Goal: Information Seeking & Learning: Check status

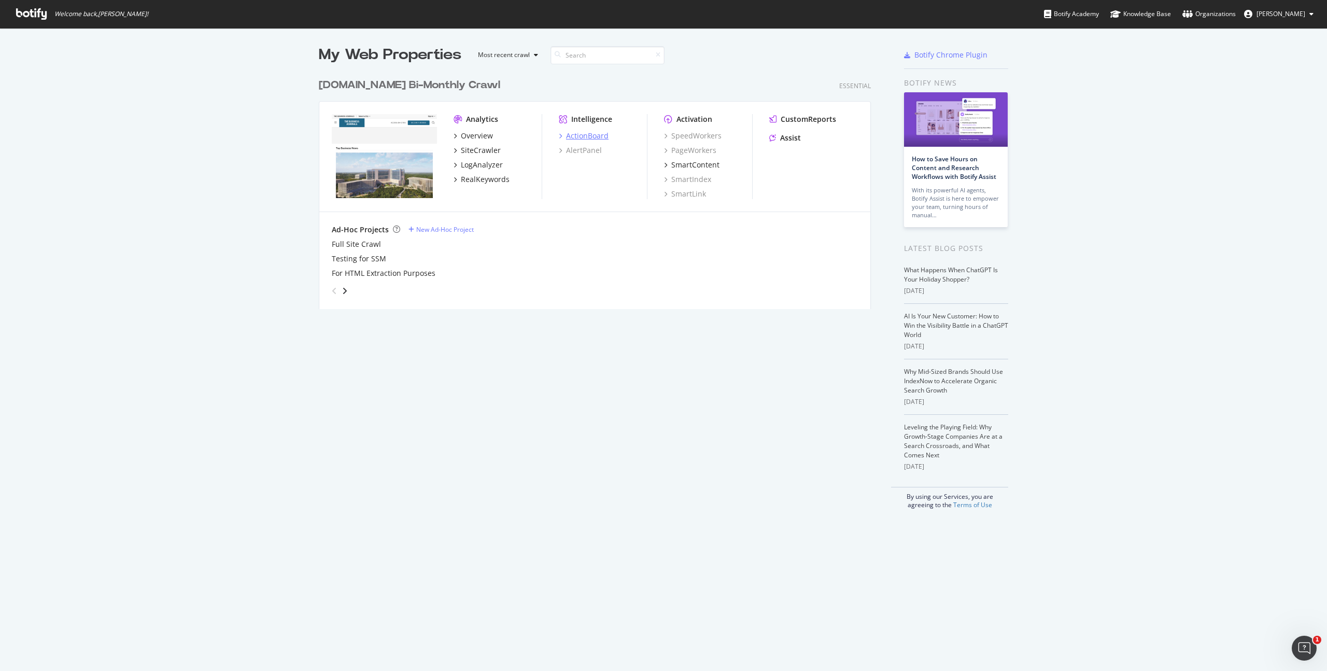
click at [576, 134] on div "ActionBoard" at bounding box center [587, 136] width 43 height 10
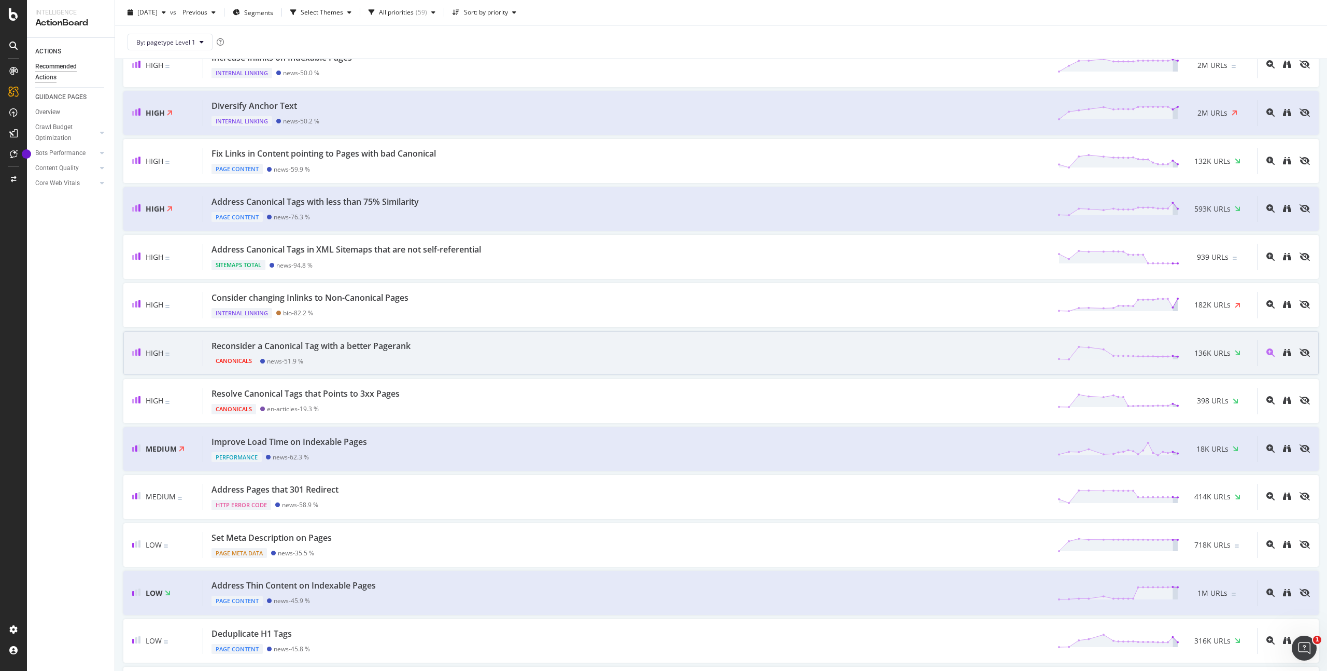
scroll to position [106, 0]
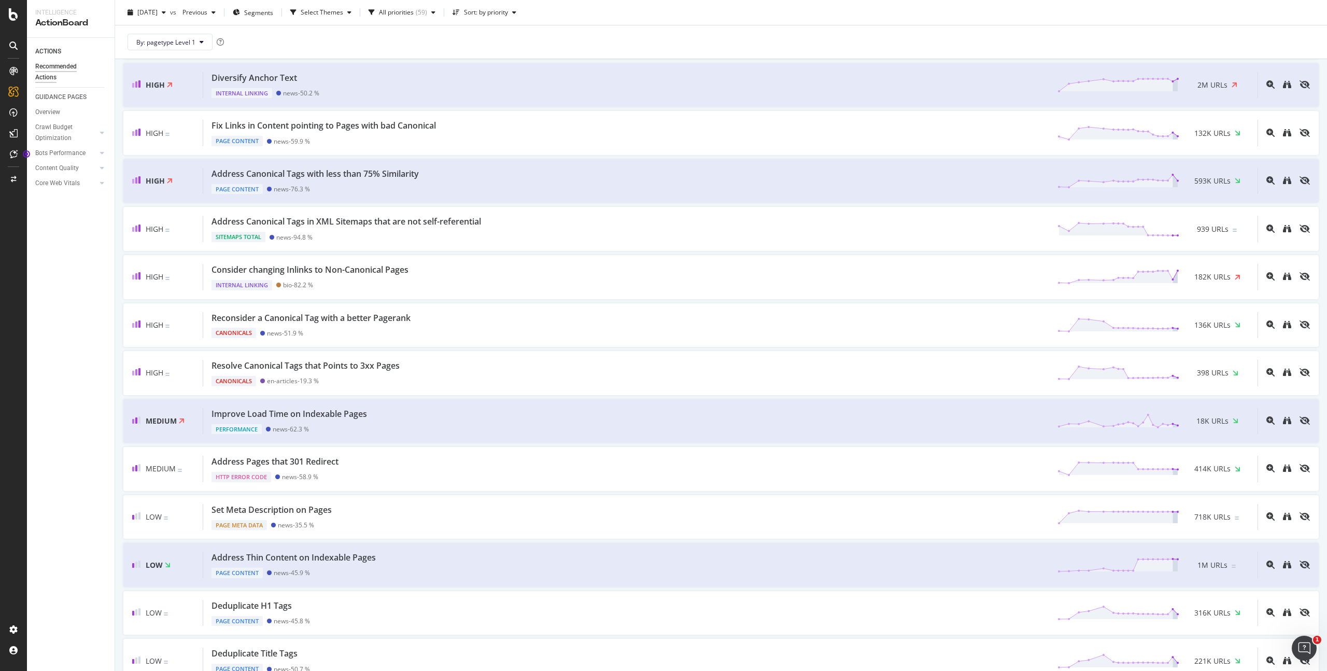
click at [44, 232] on div "ACTIONS Recommended Actions GUIDANCE PAGES Overview Crawl Budget Optimization L…" at bounding box center [71, 354] width 88 height 633
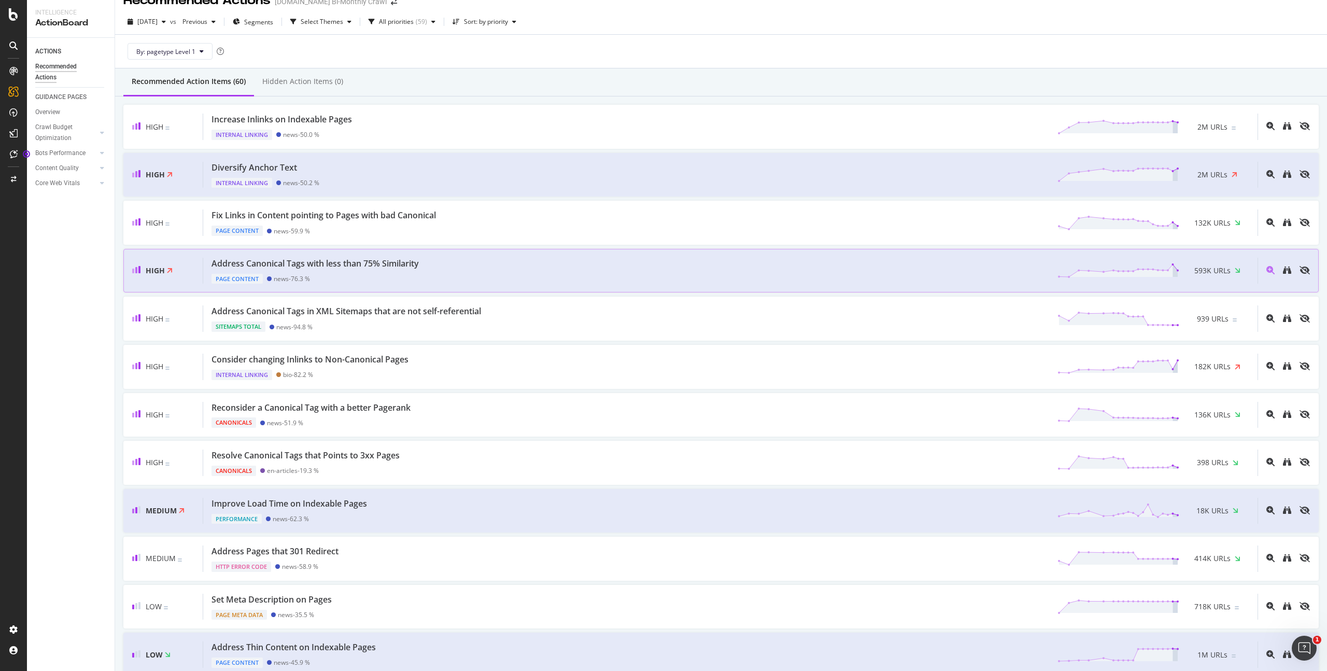
scroll to position [0, 0]
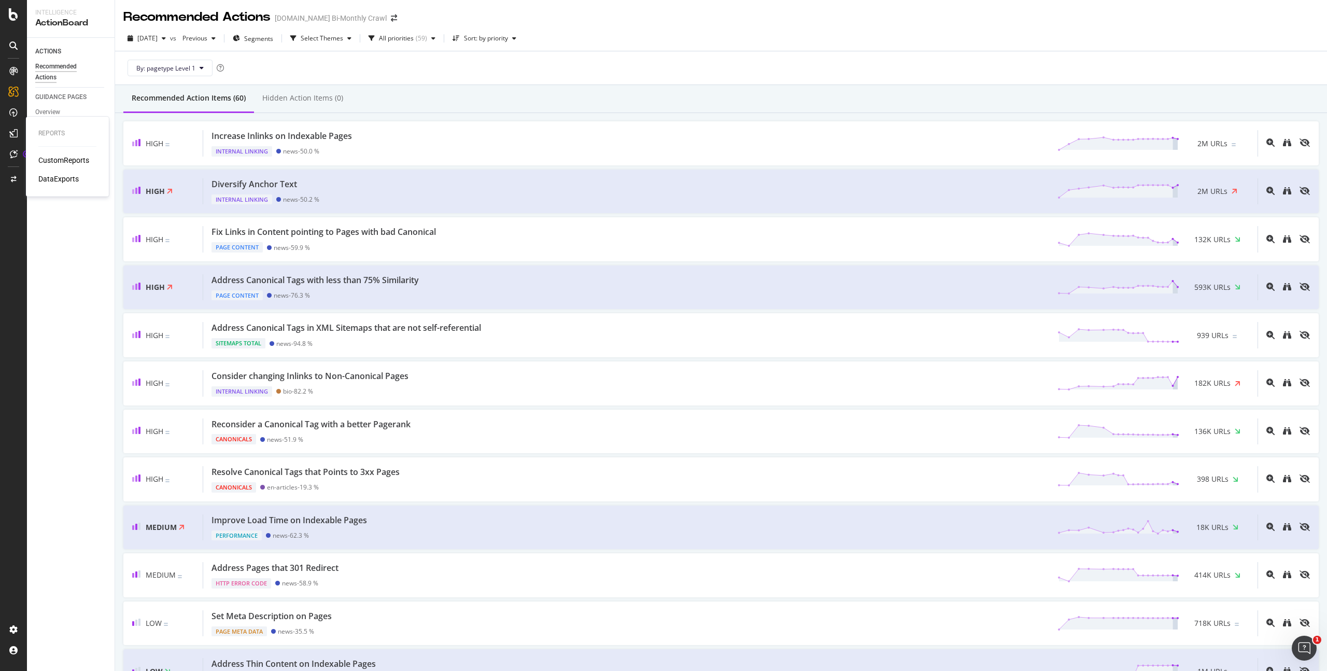
click at [47, 161] on div "CustomReports" at bounding box center [63, 160] width 51 height 10
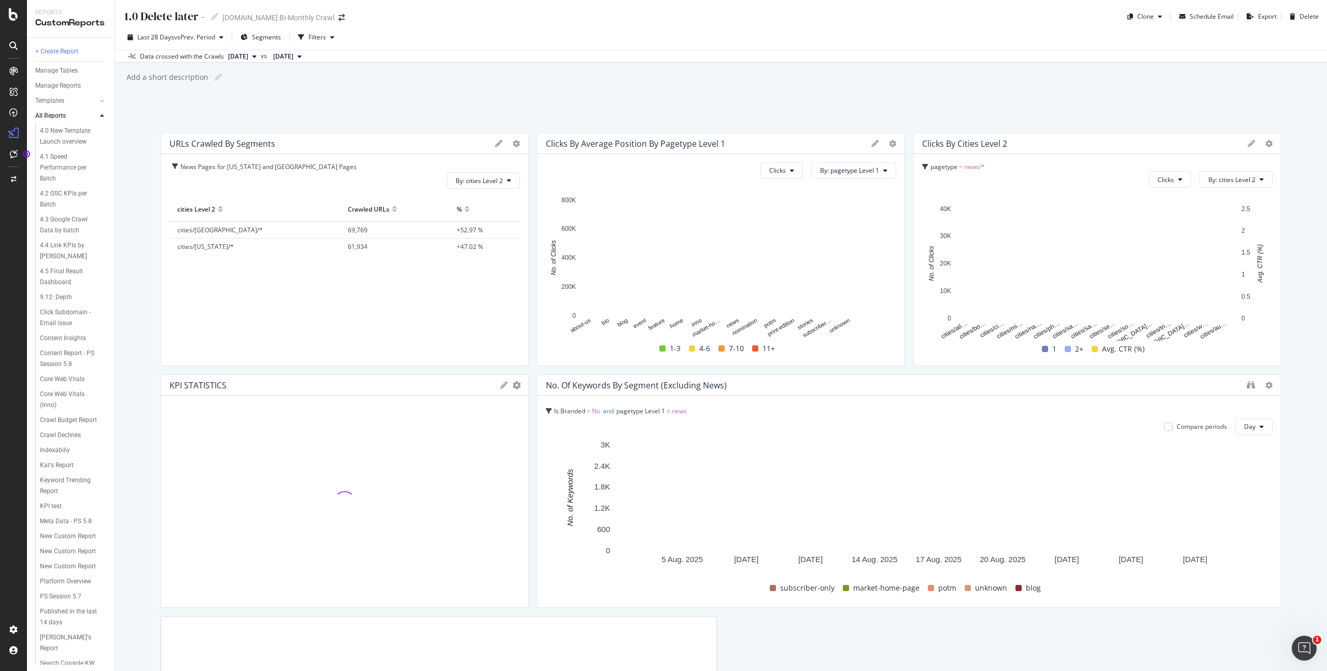
scroll to position [508, 0]
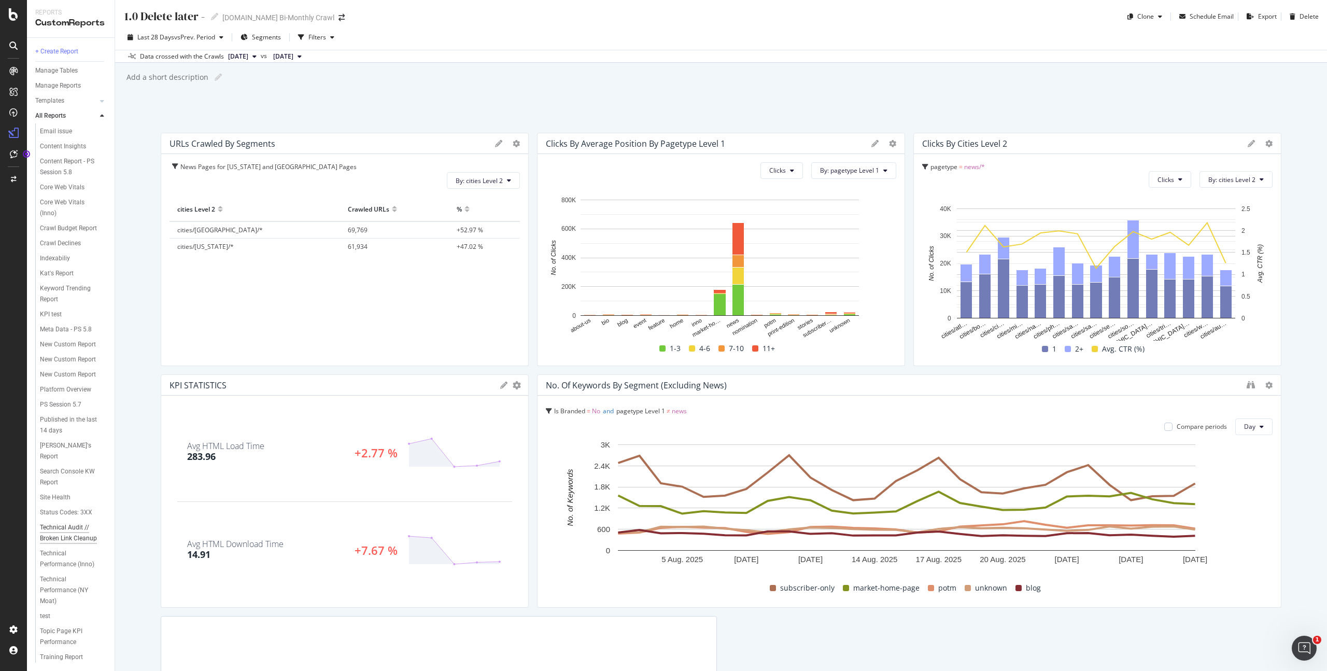
click at [50, 522] on div "Technical Audit // Broken Link Cleanup" at bounding box center [71, 533] width 62 height 22
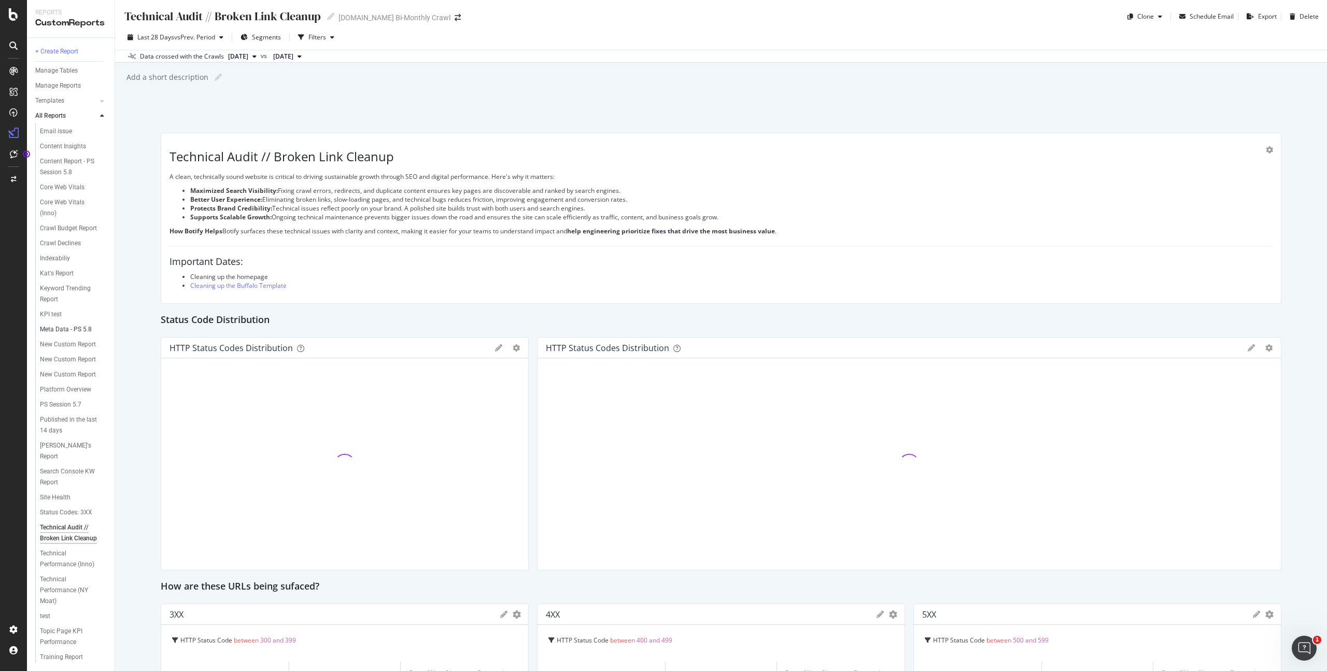
scroll to position [508, 0]
click at [136, 307] on div "Technical Audit // Broken Link Cleanup Technical Audit // Broken Link Cleanup […" at bounding box center [721, 335] width 1212 height 671
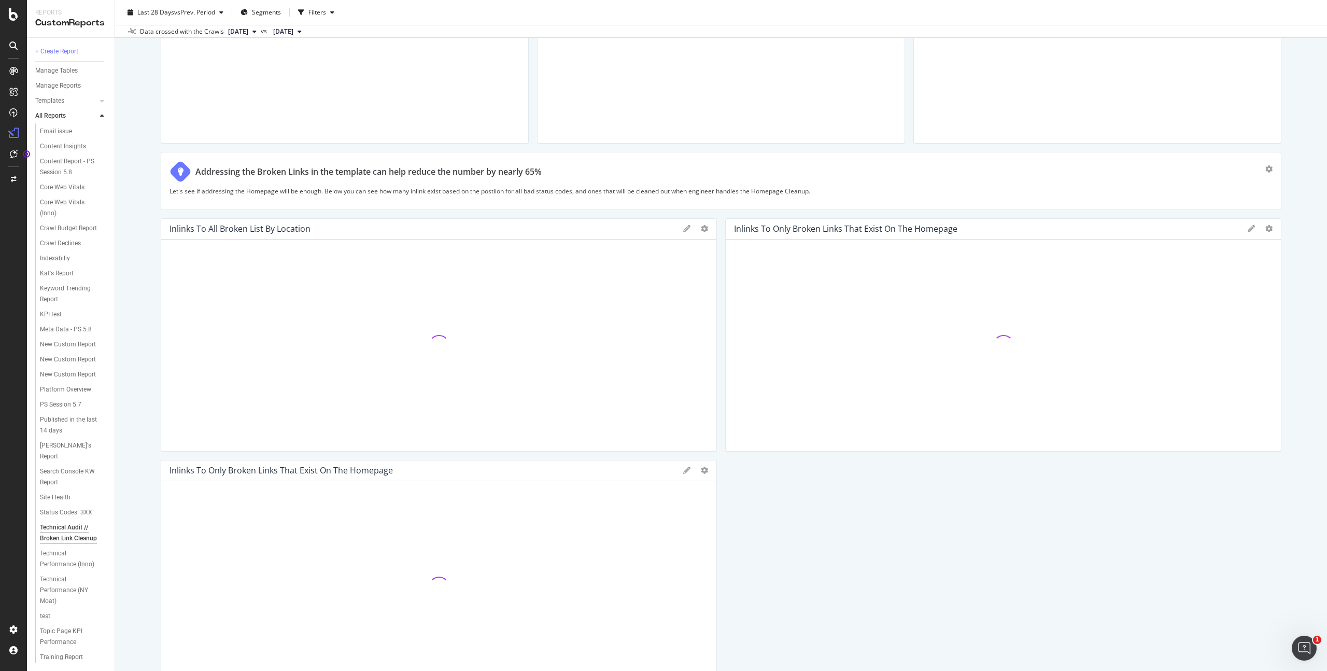
scroll to position [1013, 0]
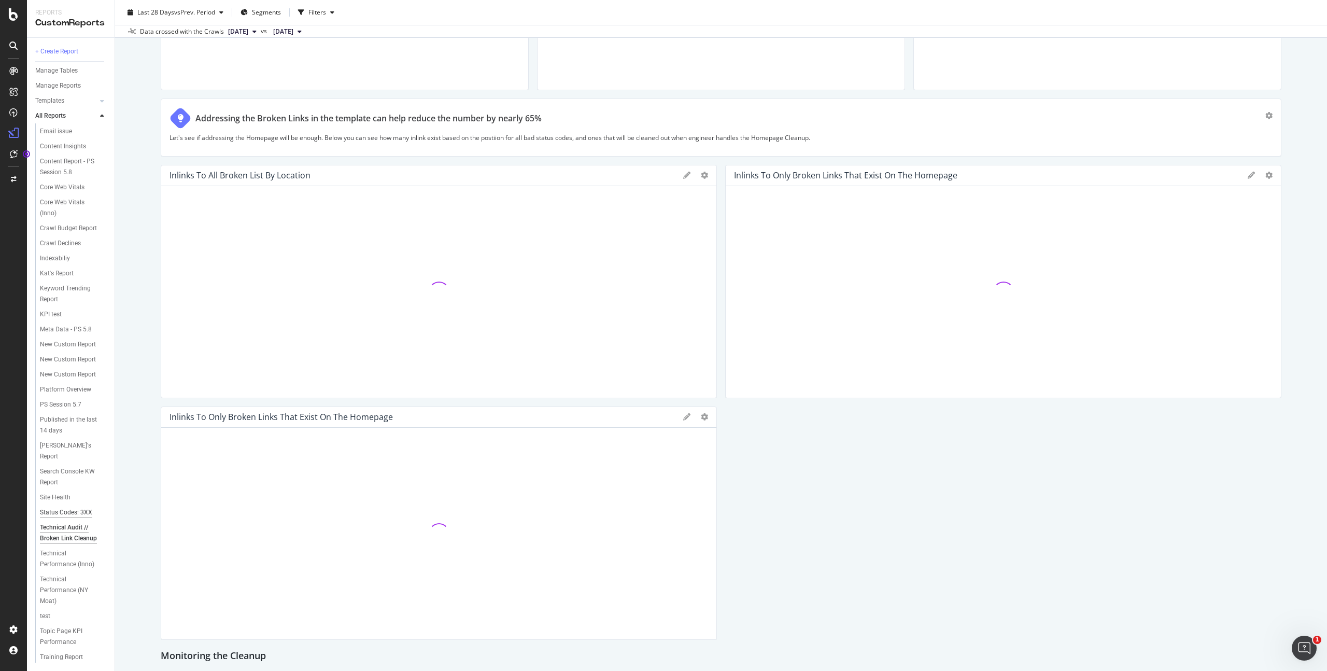
click at [59, 507] on div "Status Codes: 3XX" at bounding box center [66, 512] width 52 height 11
